Goal: Transaction & Acquisition: Purchase product/service

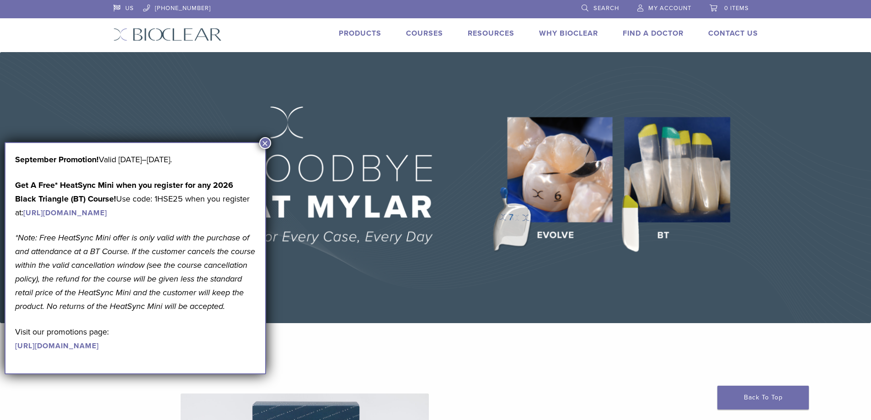
drag, startPoint x: 477, startPoint y: 273, endPoint x: 474, endPoint y: 265, distance: 8.6
click at [476, 273] on img at bounding box center [435, 187] width 871 height 271
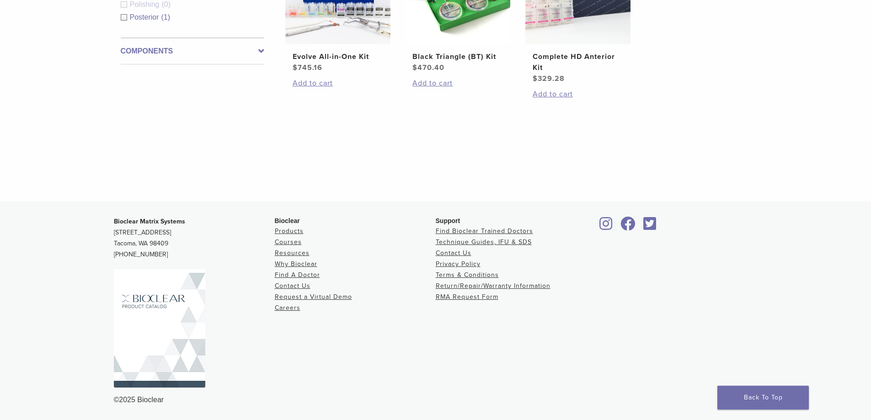
scroll to position [252, 0]
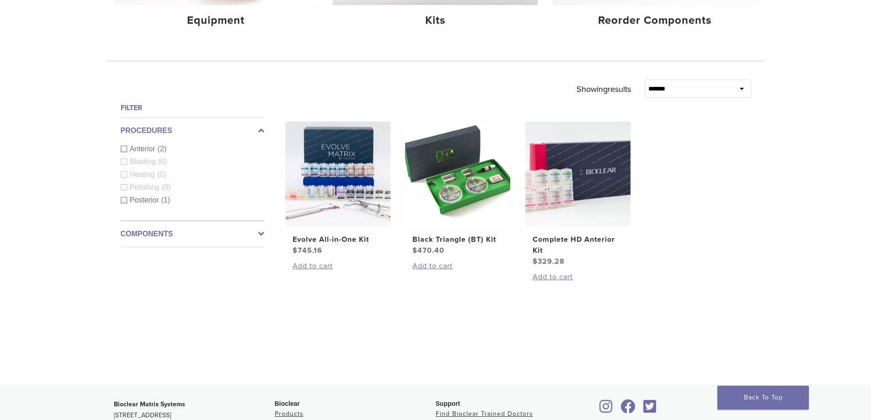
click at [137, 147] on span "Anterior" at bounding box center [144, 149] width 28 height 8
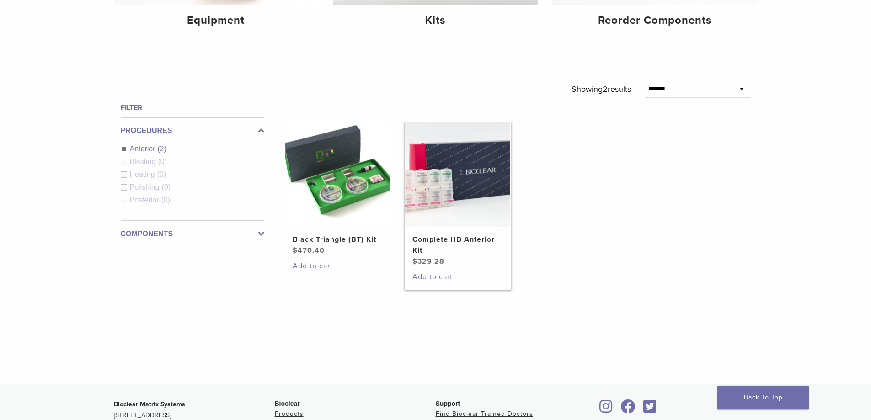
click at [432, 235] on h2 "Complete HD Anterior Kit" at bounding box center [457, 245] width 91 height 22
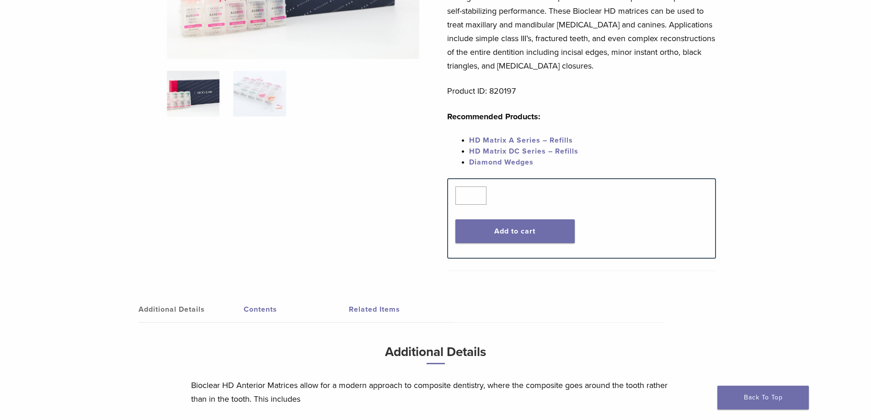
scroll to position [189, 0]
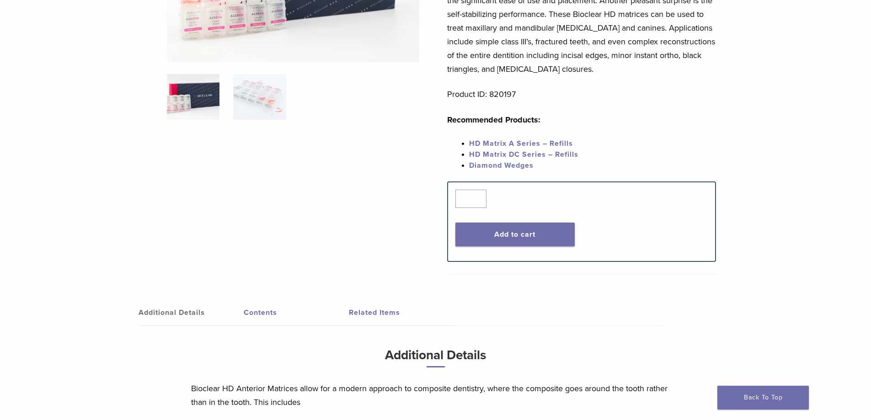
click at [270, 316] on link "Contents" at bounding box center [296, 313] width 105 height 26
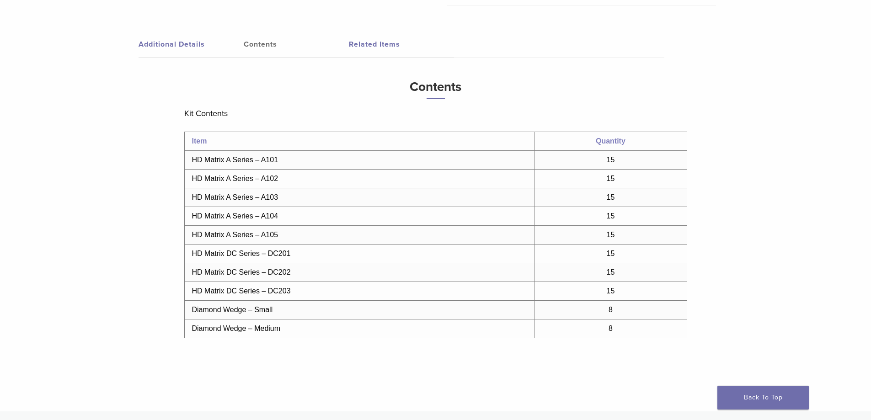
scroll to position [418, 0]
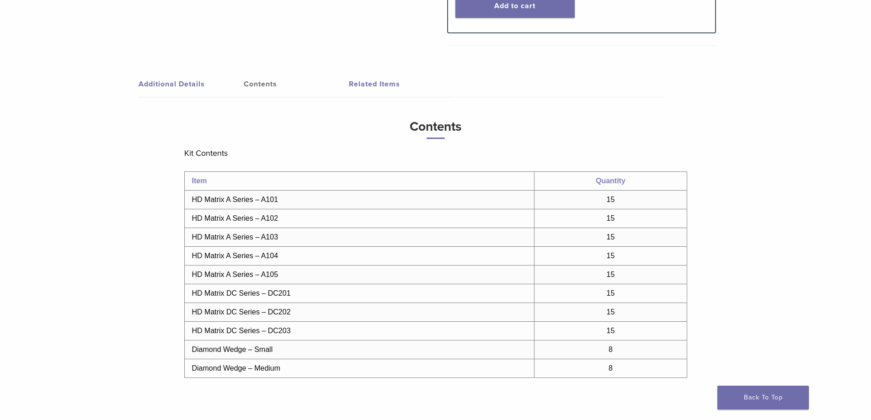
click at [255, 203] on td "HD Matrix A Series – A101" at bounding box center [359, 200] width 350 height 19
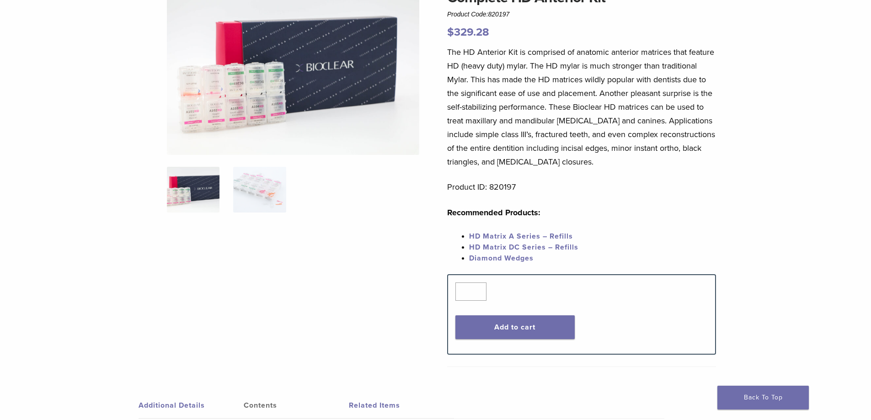
scroll to position [0, 0]
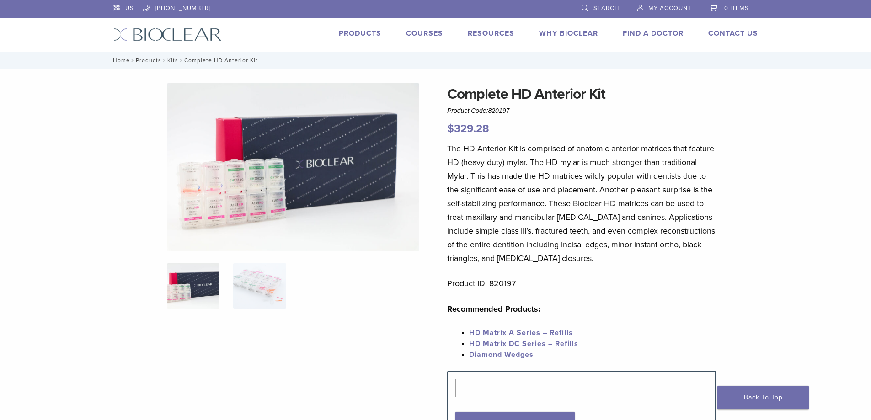
click at [368, 34] on link "Products" at bounding box center [360, 33] width 43 height 9
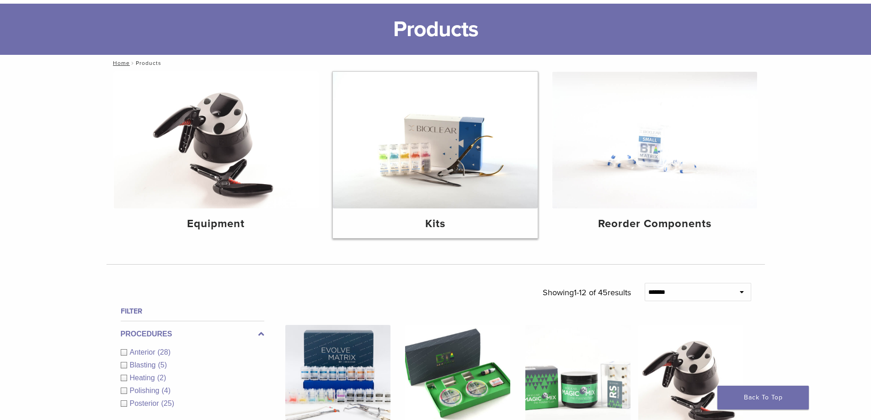
scroll to position [69, 0]
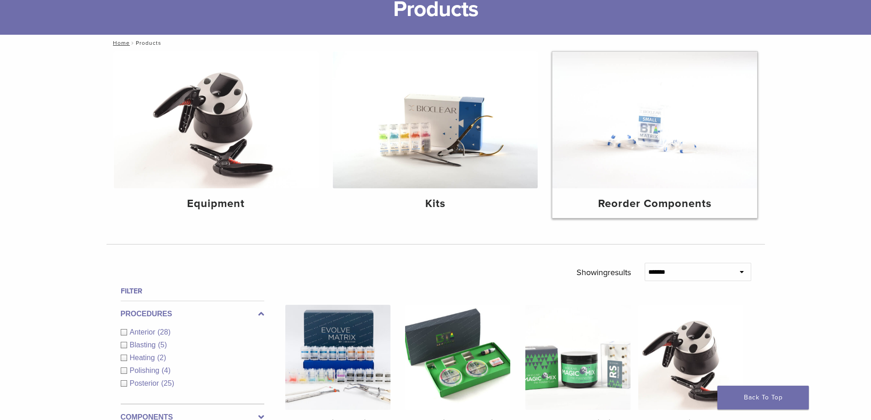
click at [703, 198] on h4 "Reorder Components" at bounding box center [655, 204] width 190 height 16
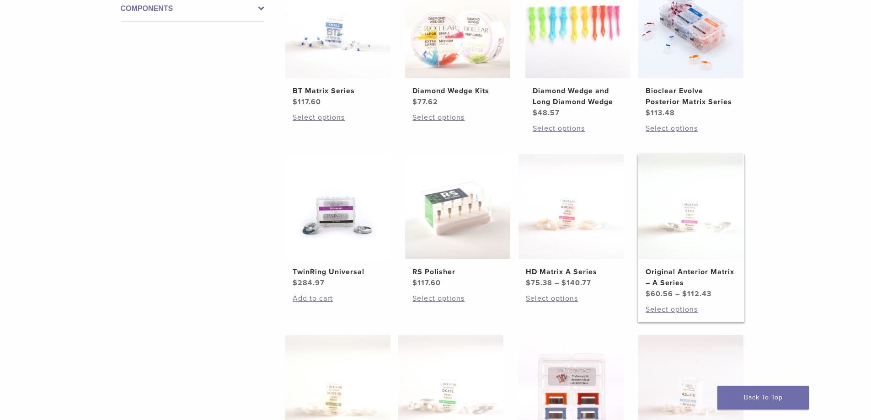
scroll to position [217, 0]
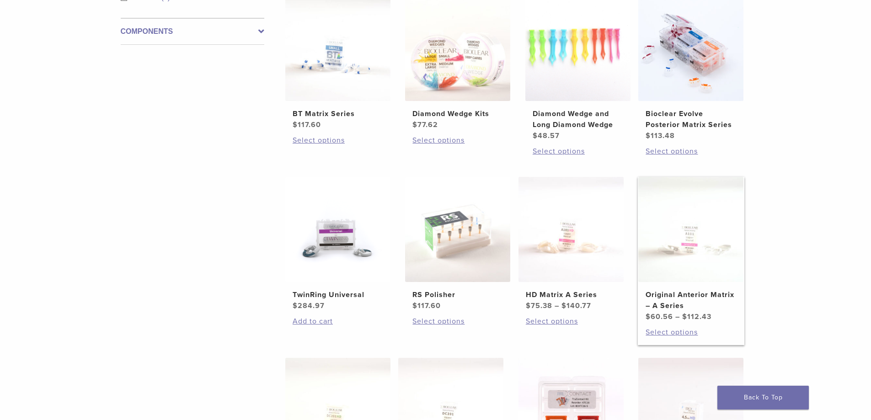
click at [668, 273] on img at bounding box center [690, 229] width 105 height 105
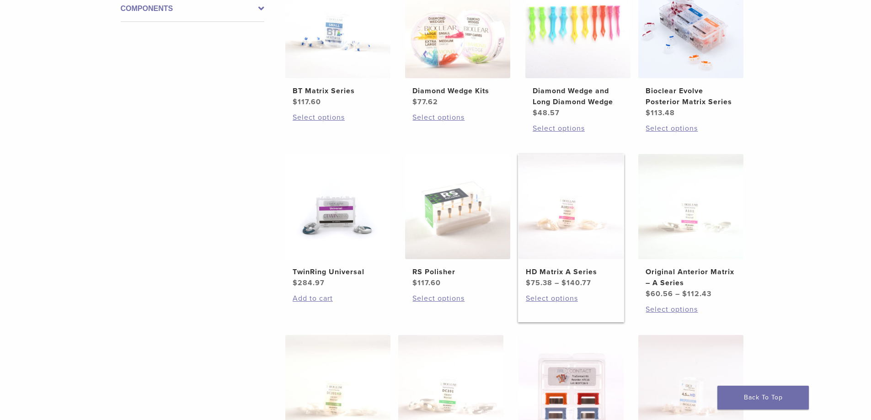
click at [579, 269] on h2 "HD Matrix A Series" at bounding box center [571, 272] width 91 height 11
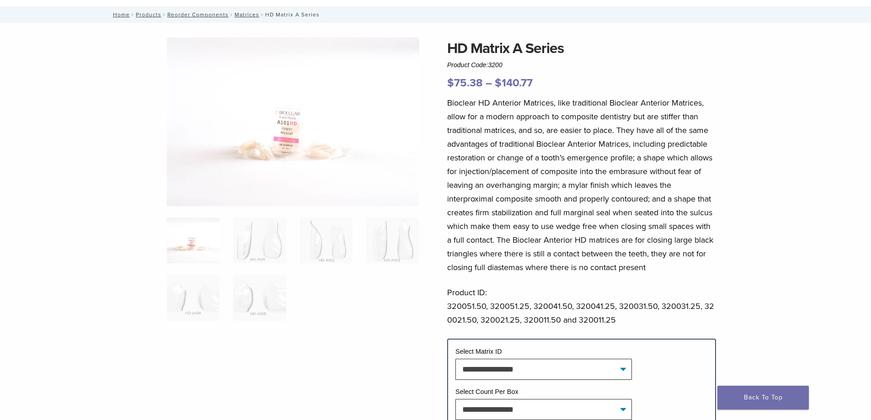
scroll to position [57, 0]
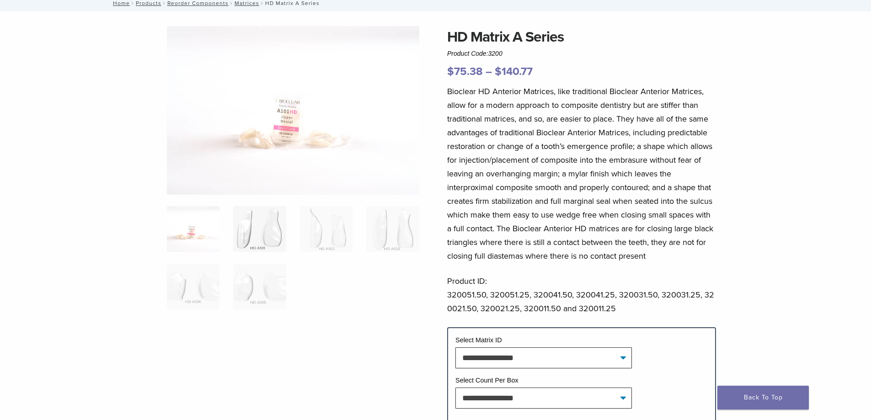
click at [270, 227] on img at bounding box center [259, 229] width 53 height 46
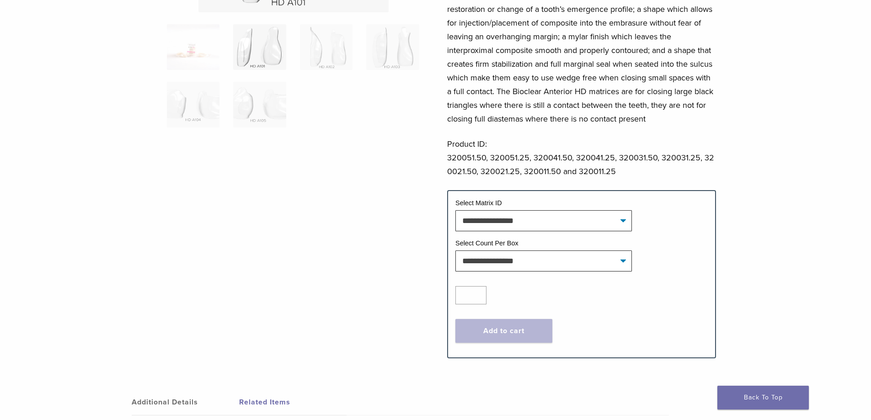
scroll to position [251, 0]
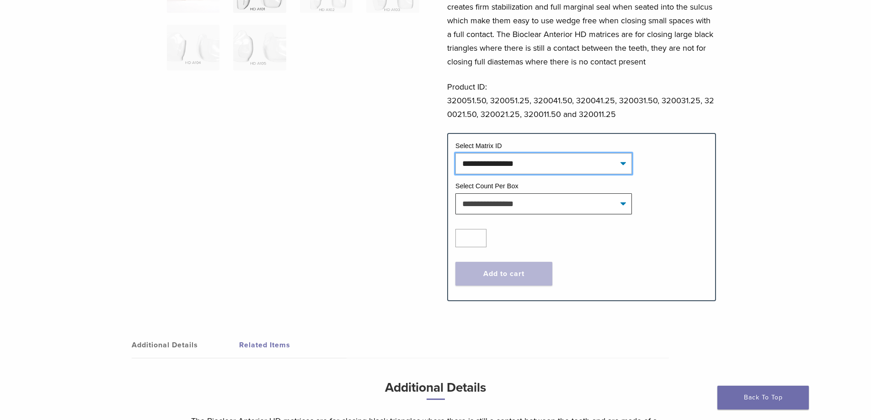
click at [528, 164] on select "**********" at bounding box center [543, 163] width 177 height 21
click at [455, 153] on select "**********" at bounding box center [543, 163] width 177 height 21
select select "*******"
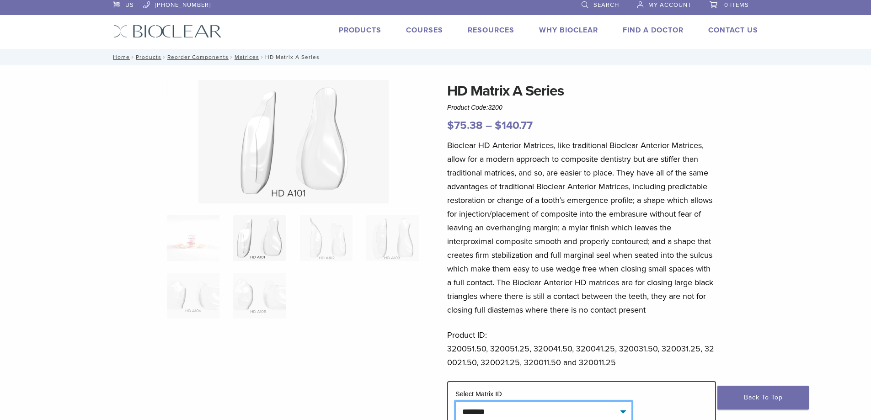
scroll to position [0, 0]
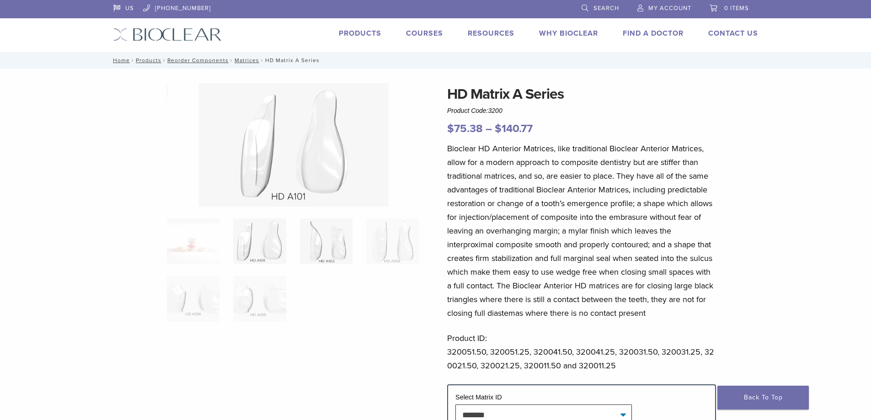
click at [324, 250] on img at bounding box center [326, 242] width 53 height 46
